Goal: Transaction & Acquisition: Purchase product/service

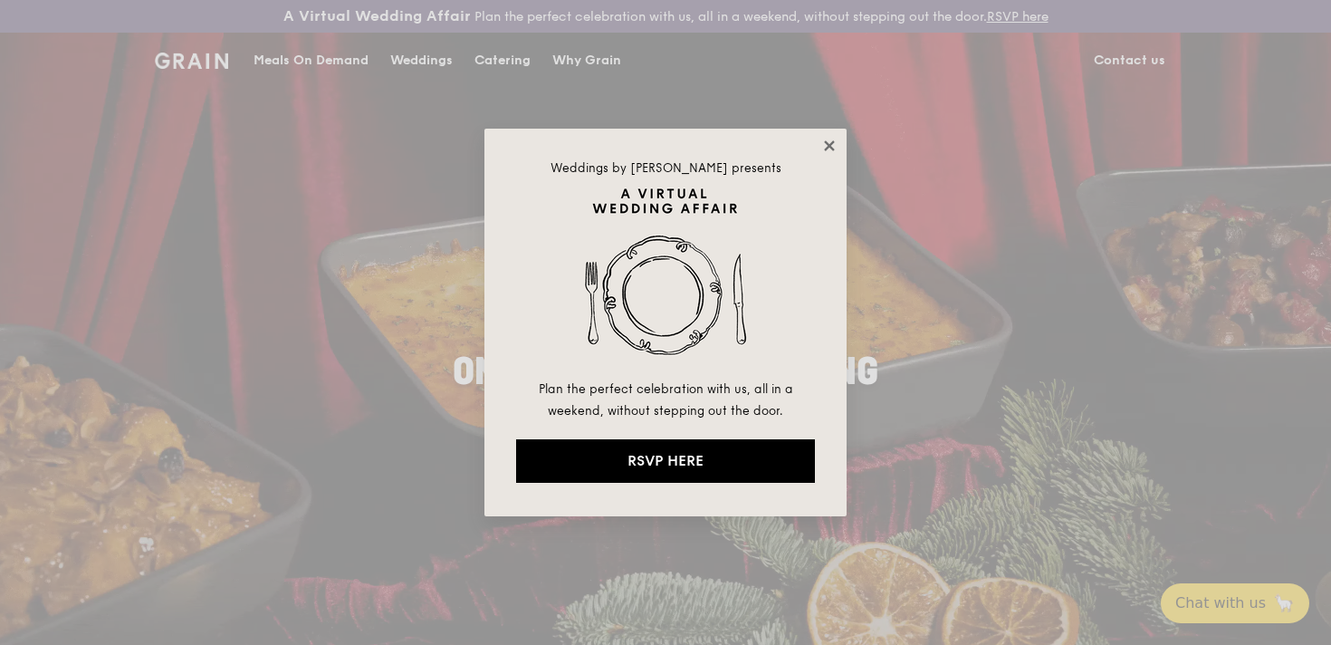
click at [830, 139] on icon at bounding box center [829, 146] width 16 height 16
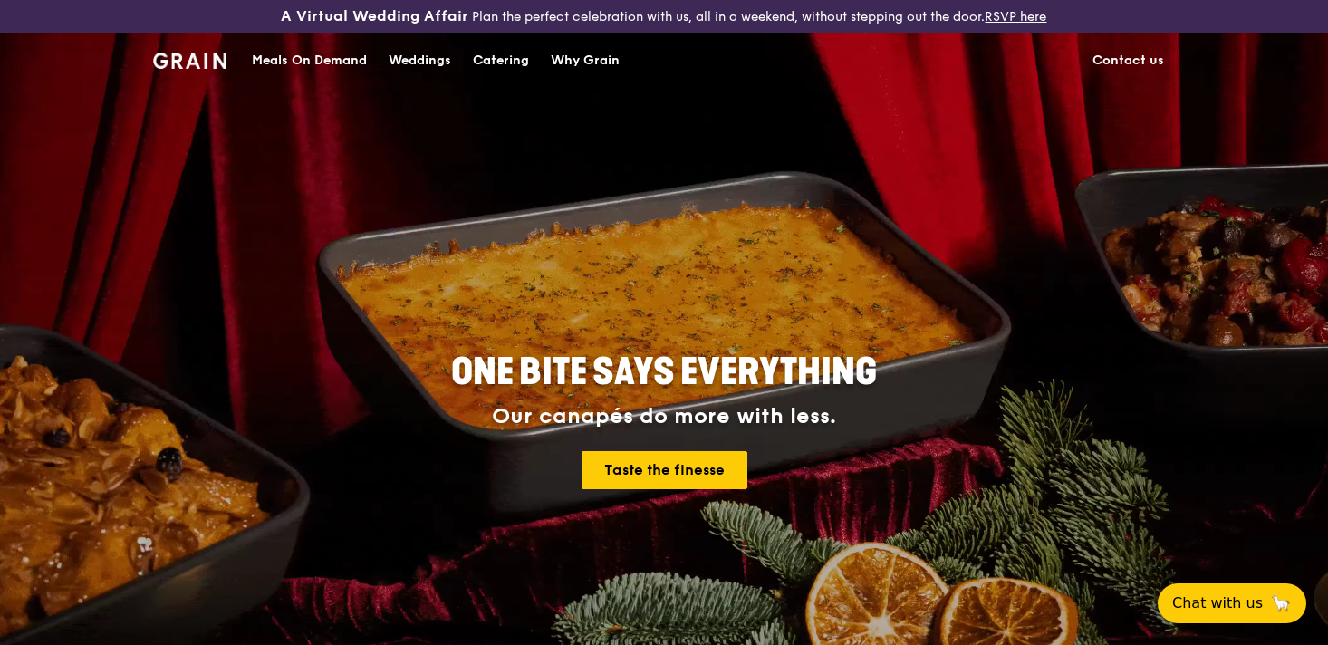
click at [321, 62] on div "Meals On Demand" at bounding box center [309, 61] width 115 height 54
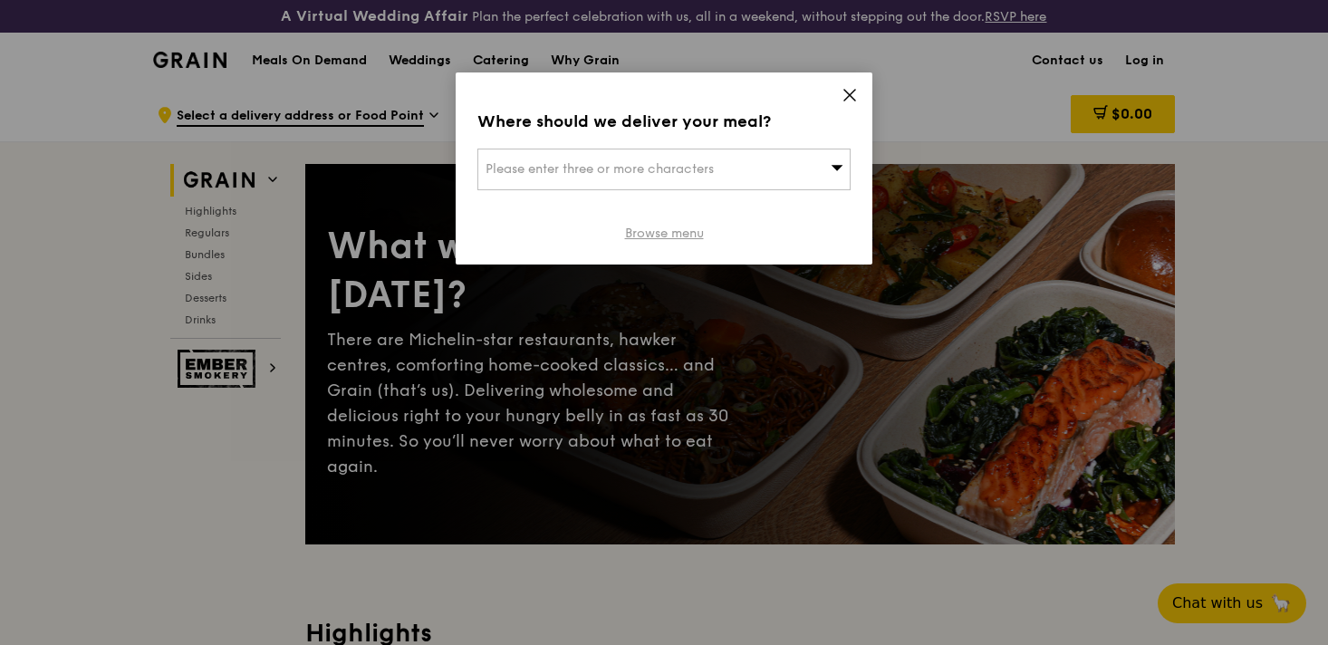
click at [654, 230] on link "Browse menu" at bounding box center [664, 234] width 79 height 18
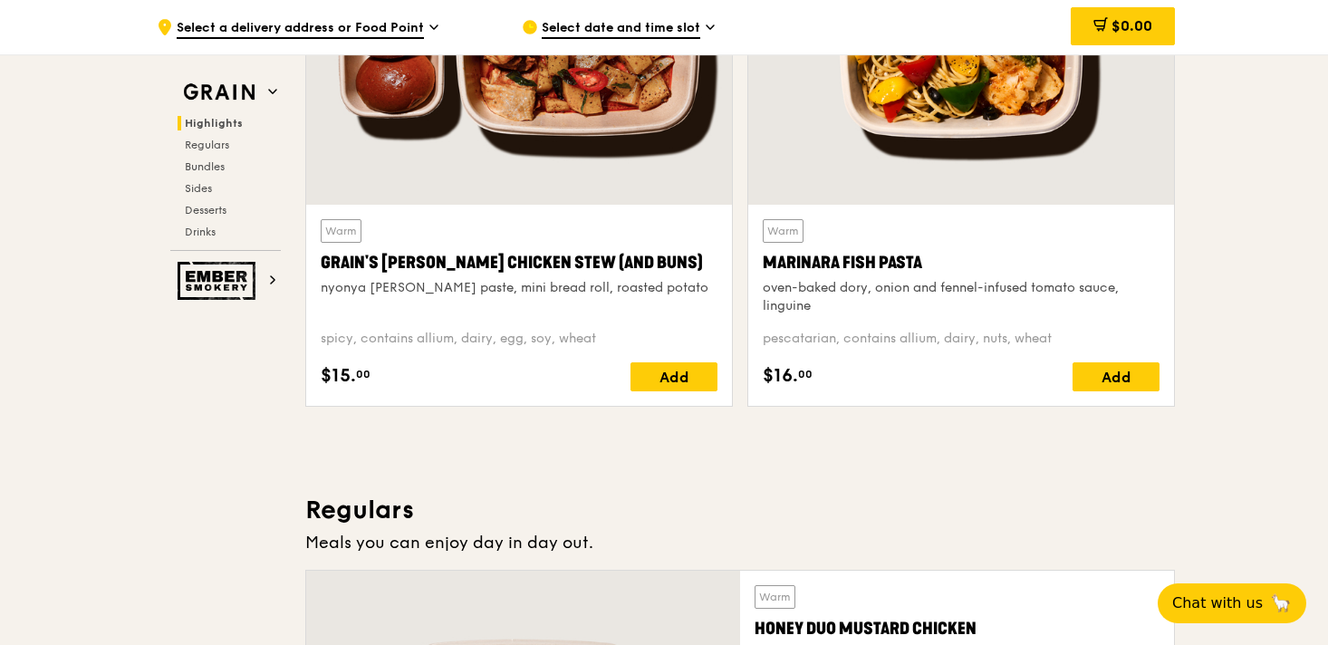
scroll to position [799, 0]
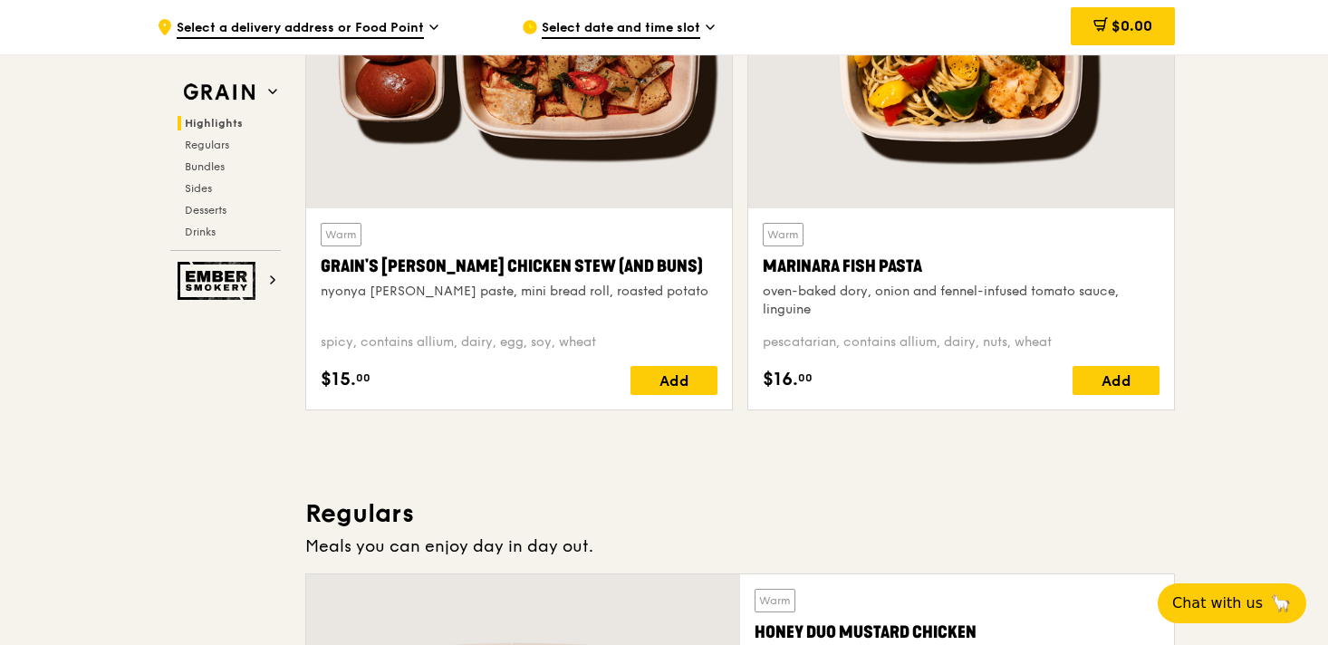
click at [1113, 321] on div "Warm Marinara Fish Pasta oven-baked dory, onion and fennel-infused tomato sauce…" at bounding box center [961, 309] width 397 height 172
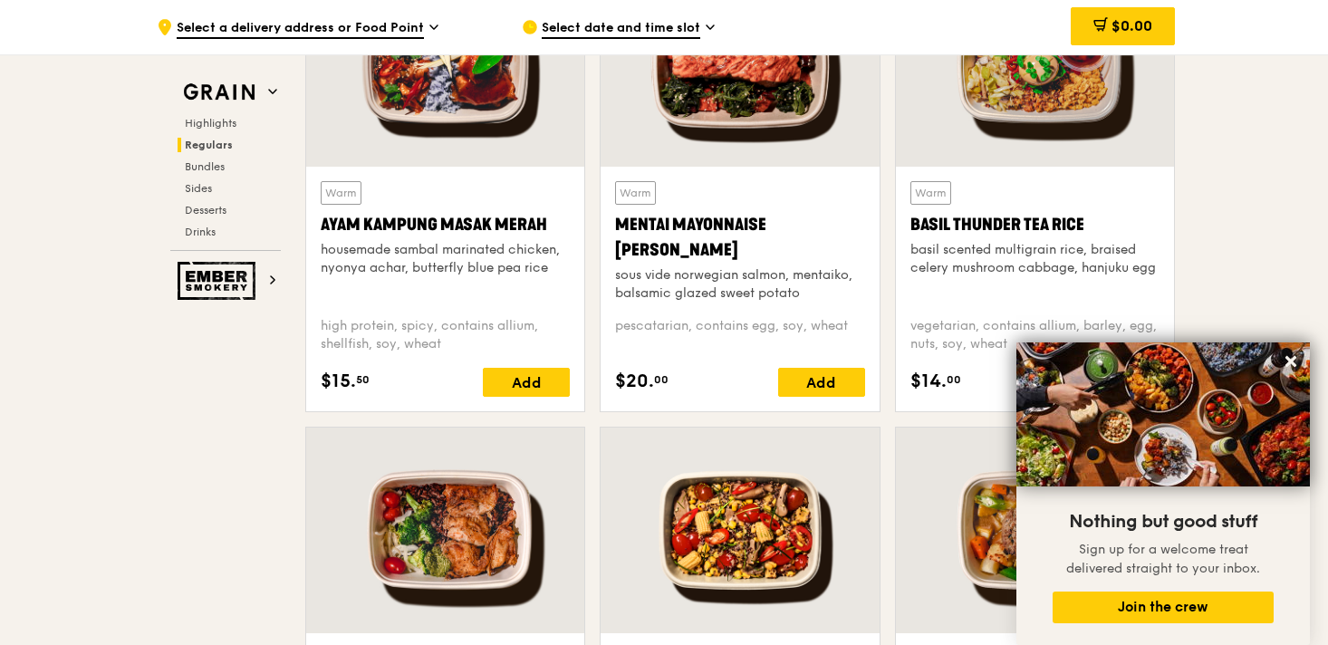
scroll to position [1755, 0]
